Goal: Information Seeking & Learning: Learn about a topic

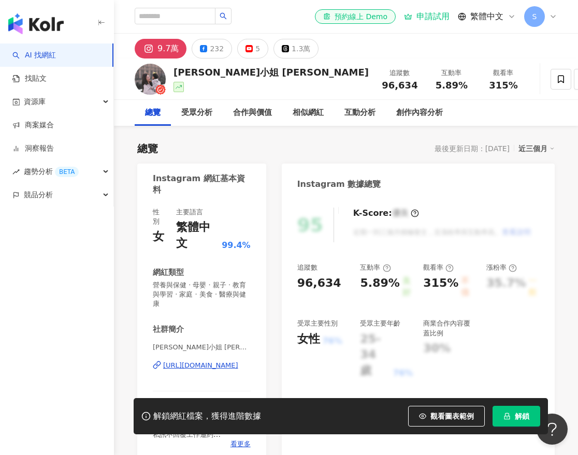
click at [224, 361] on div "[URL][DOMAIN_NAME]" at bounding box center [200, 365] width 75 height 9
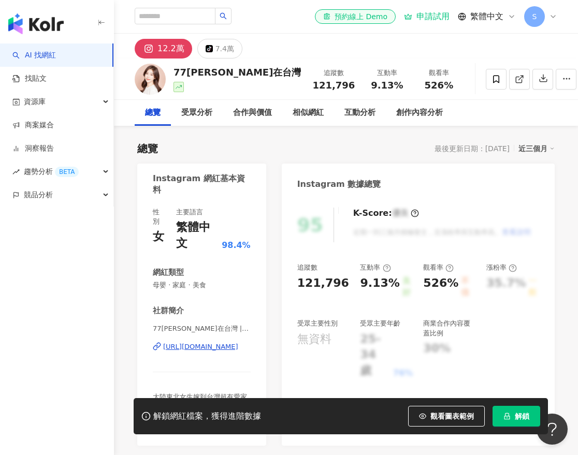
click at [204, 343] on div "https://www.instagram.com/se7enbaby_77/" at bounding box center [200, 347] width 75 height 9
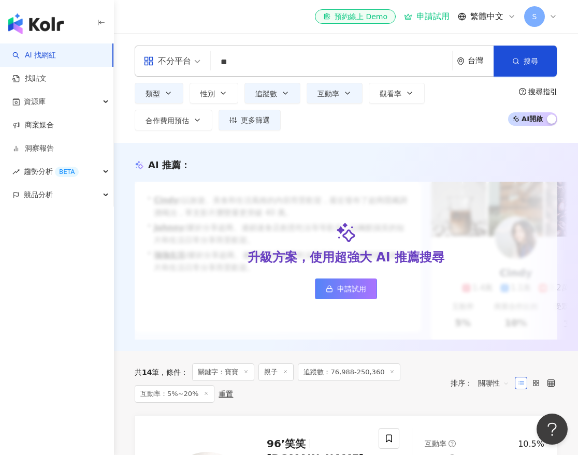
click at [81, 302] on div "AI 找網紅 找貼文 資源庫 商案媒合 洞察報告 趨勢分析 BETA 競品分析" at bounding box center [57, 250] width 114 height 412
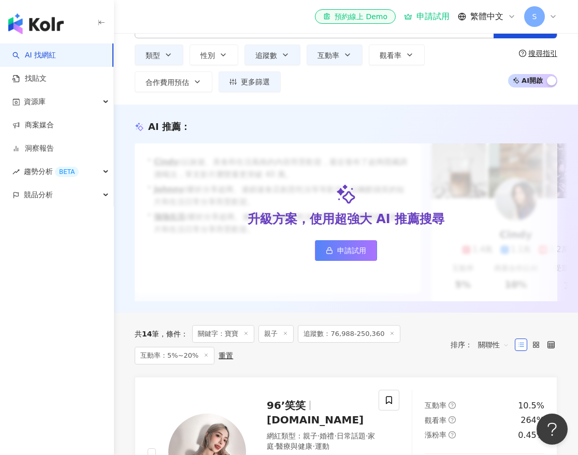
scroll to position [155, 0]
